Goal: Task Accomplishment & Management: Use online tool/utility

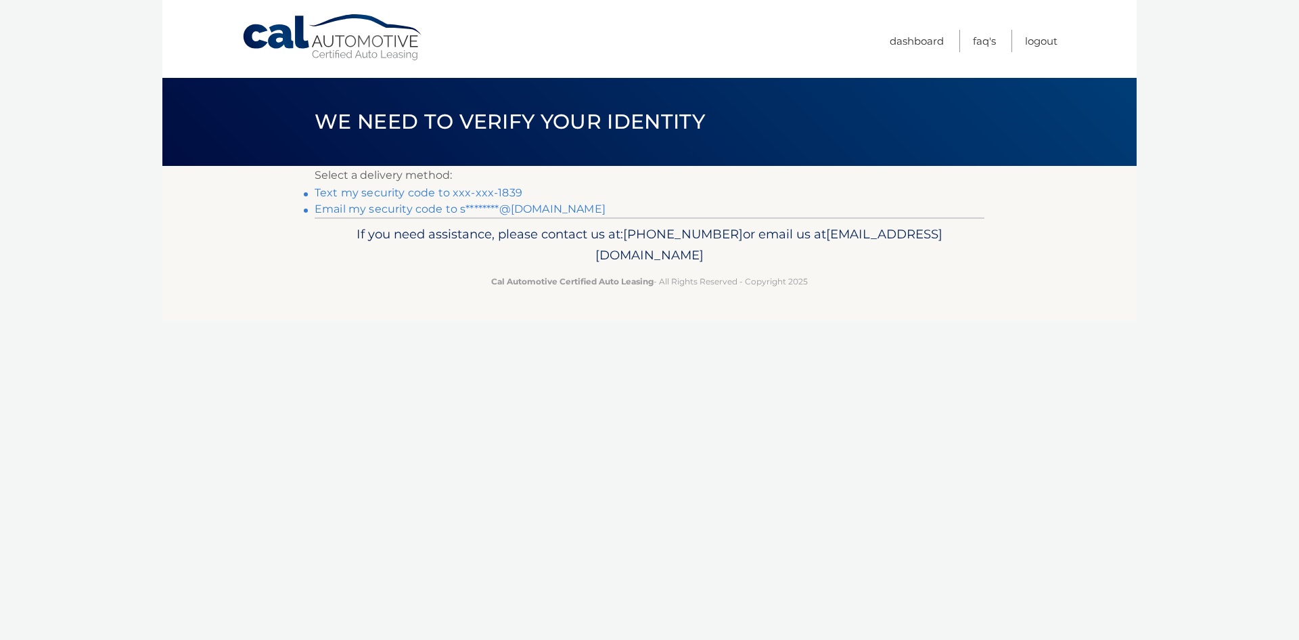
click at [384, 192] on link "Text my security code to xxx-xxx-1839" at bounding box center [419, 192] width 208 height 13
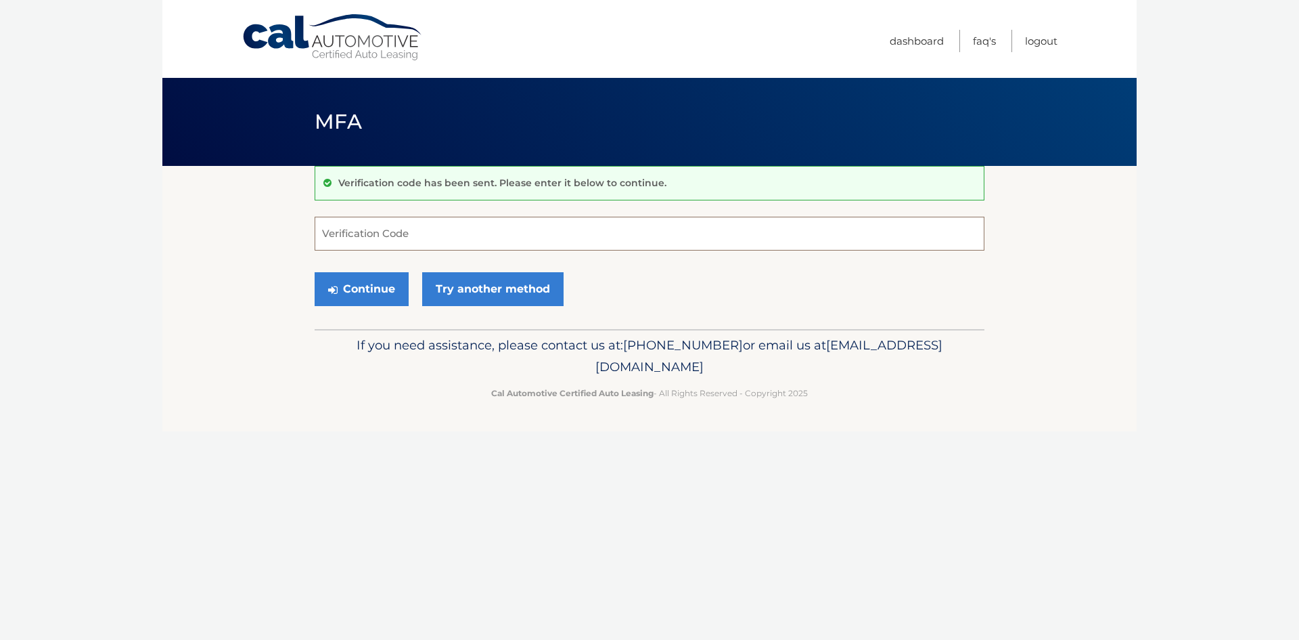
click at [482, 231] on input "Verification Code" at bounding box center [650, 234] width 670 height 34
type input "481521"
click at [348, 287] on button "Continue" at bounding box center [362, 289] width 94 height 34
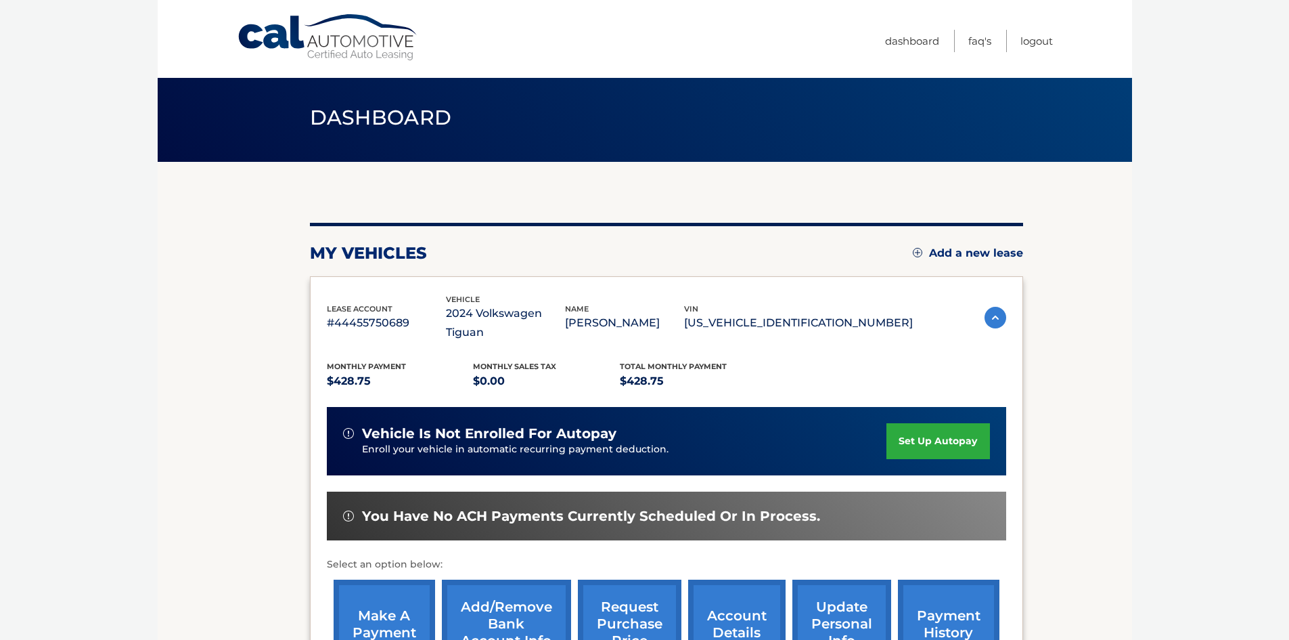
scroll to position [68, 0]
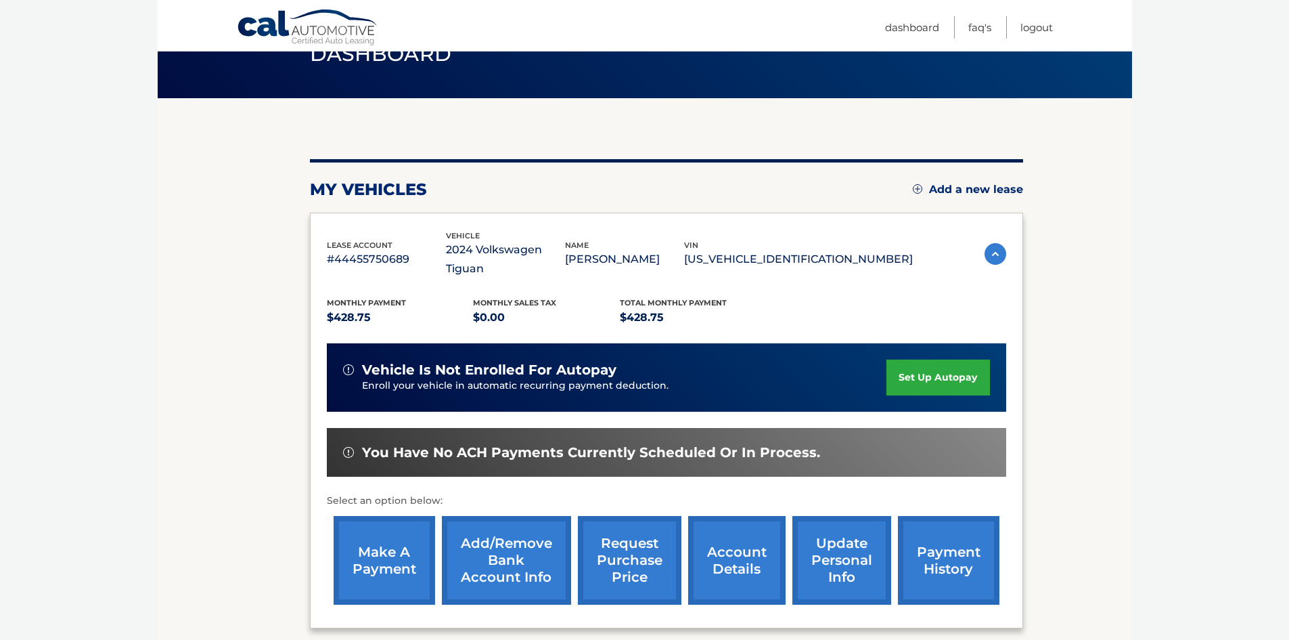
click at [392, 543] on link "make a payment" at bounding box center [385, 560] width 102 height 89
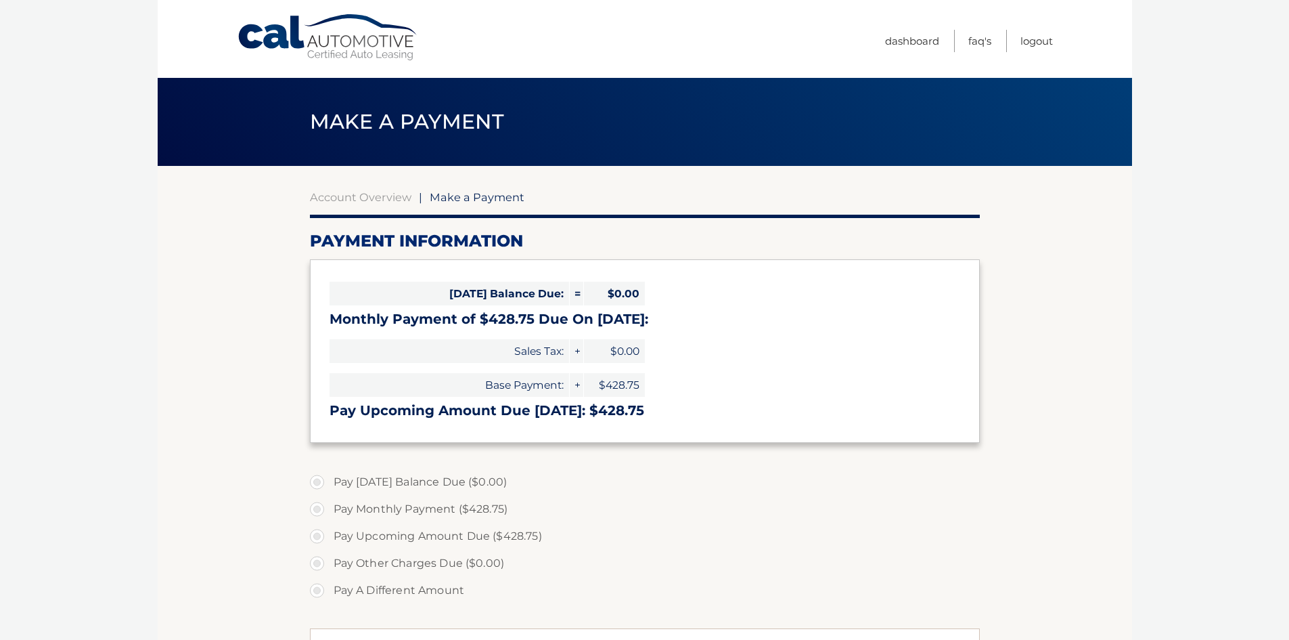
select select "YzZhYWExNjMtMWYzMS00OTVlLWI3NTYtNWE5ZTc5NjY1ZWNl"
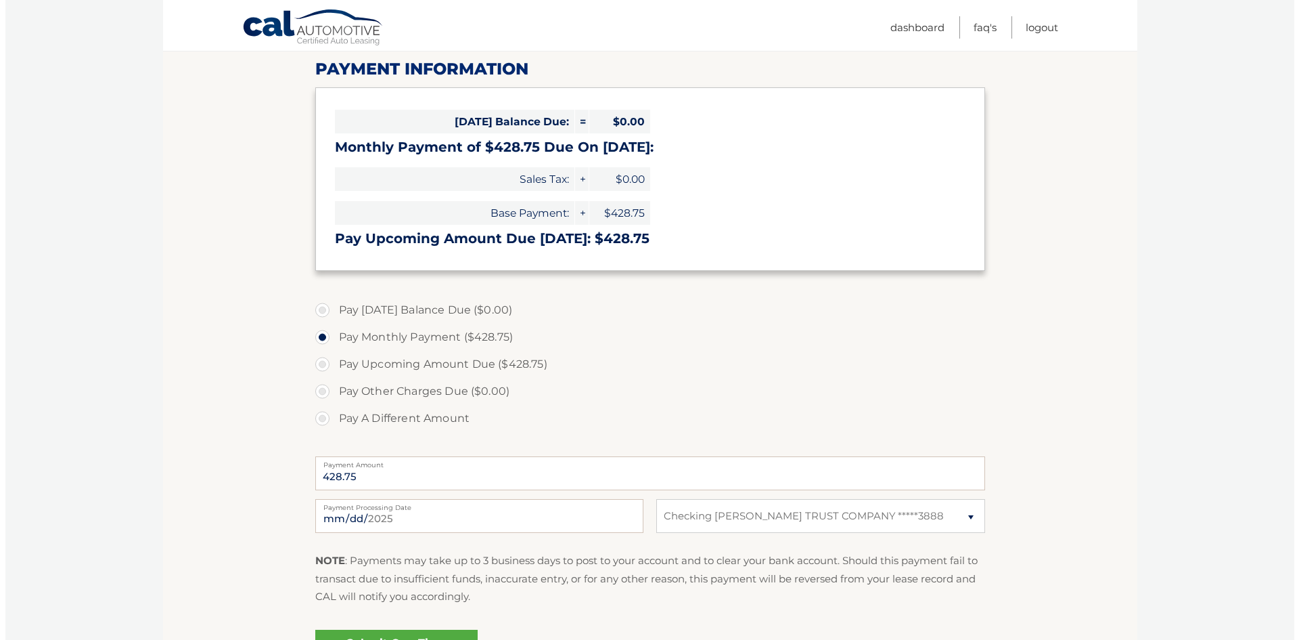
scroll to position [203, 0]
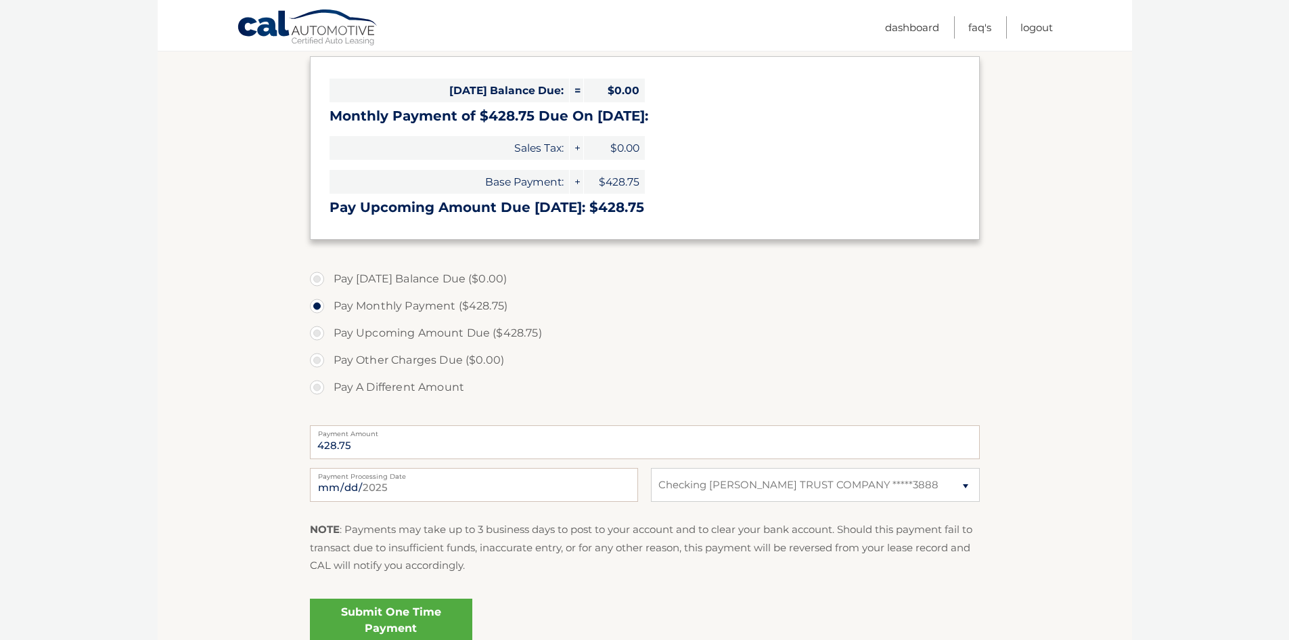
click at [400, 617] on link "Submit One Time Payment" at bounding box center [391, 619] width 162 height 43
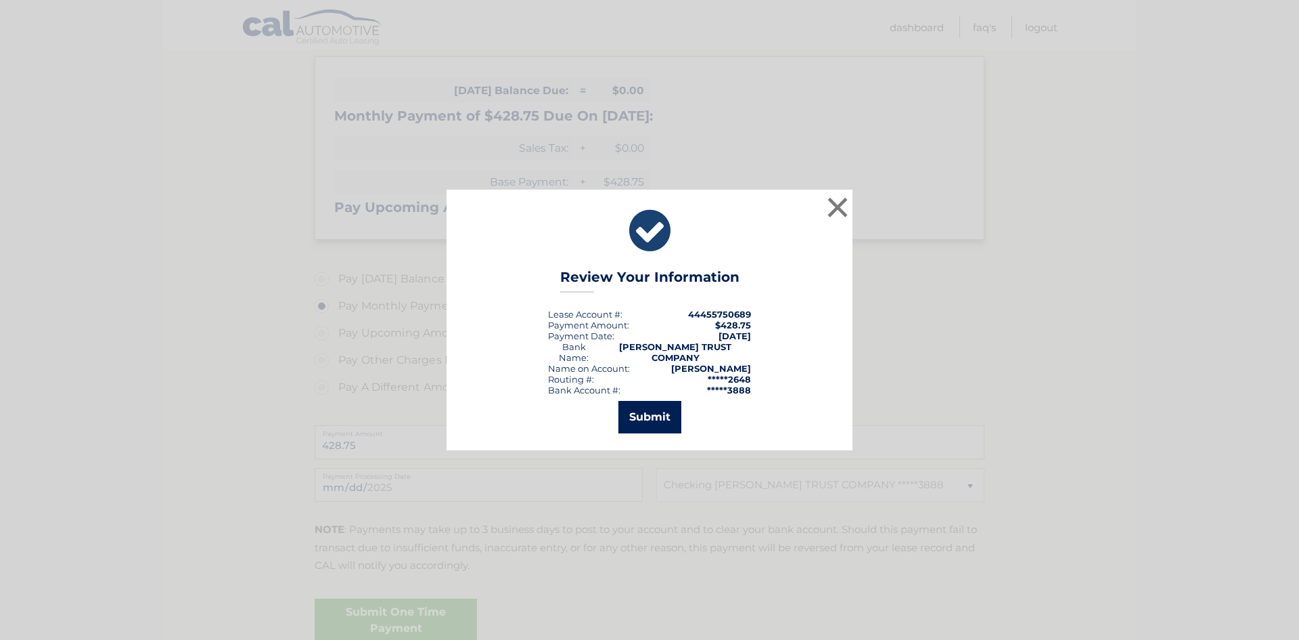
click at [663, 416] on button "Submit" at bounding box center [650, 417] width 63 height 32
